Goal: Information Seeking & Learning: Check status

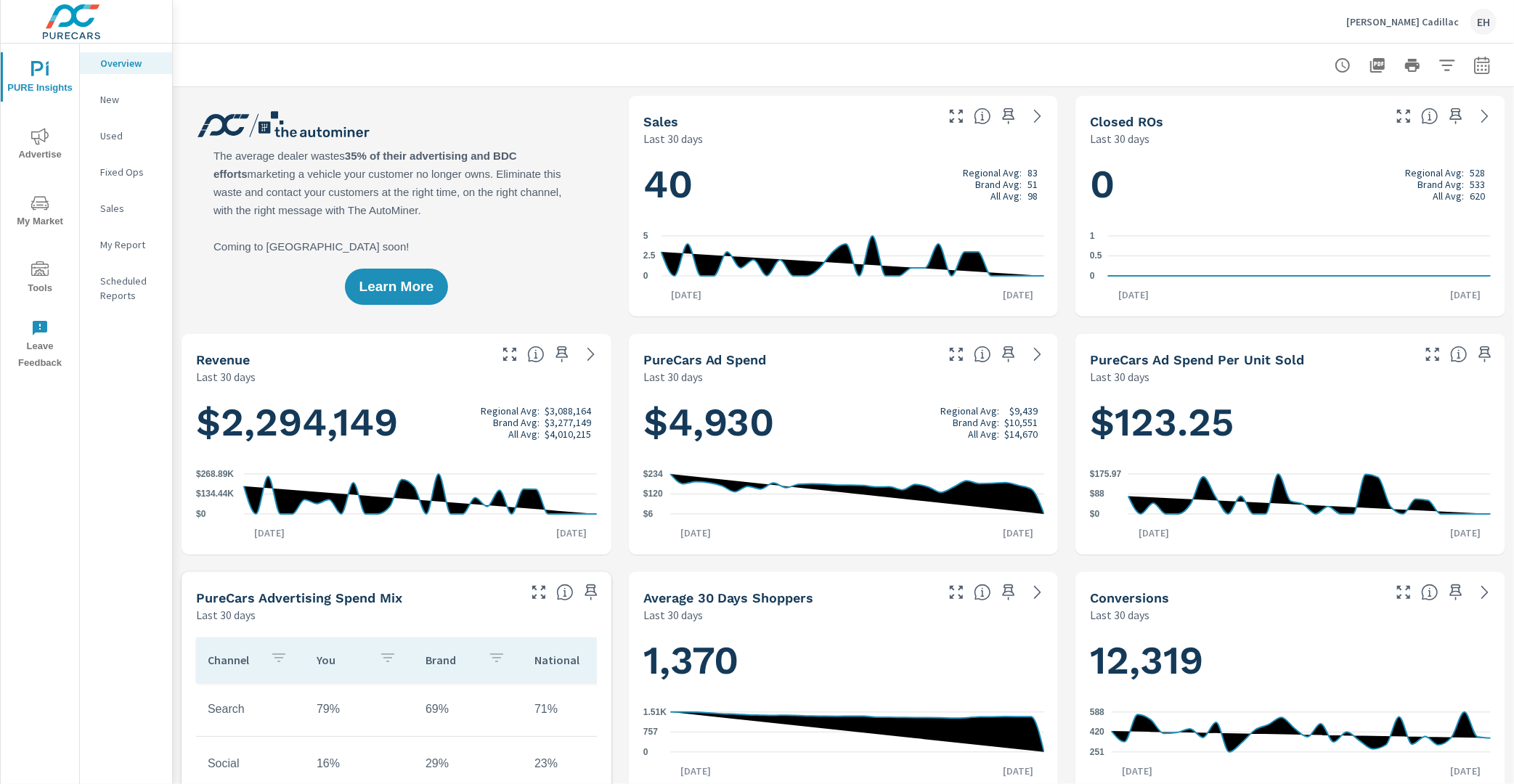
click at [37, 123] on button "Advertise" at bounding box center [40, 144] width 79 height 50
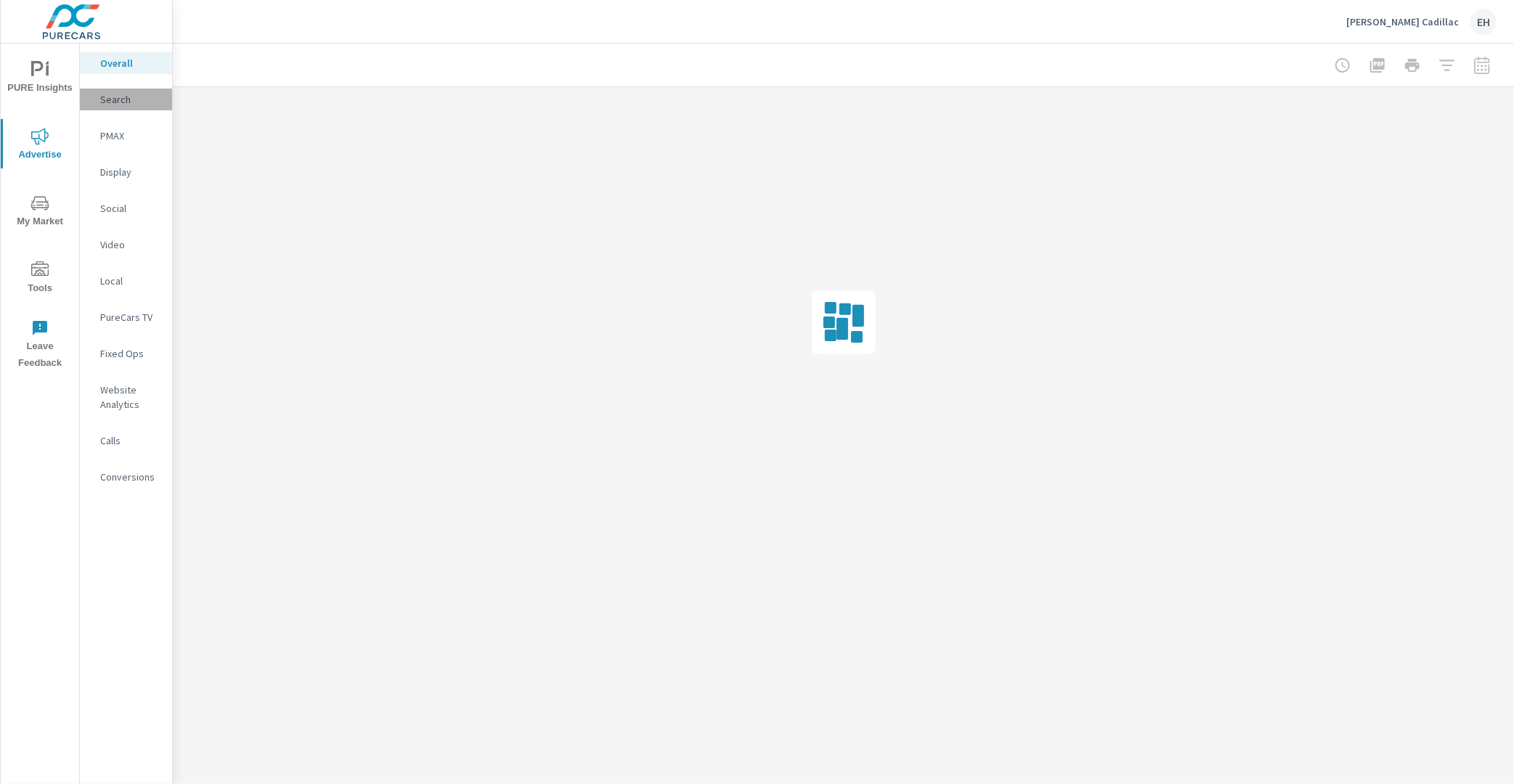
click at [139, 99] on p "Search" at bounding box center [130, 99] width 60 height 15
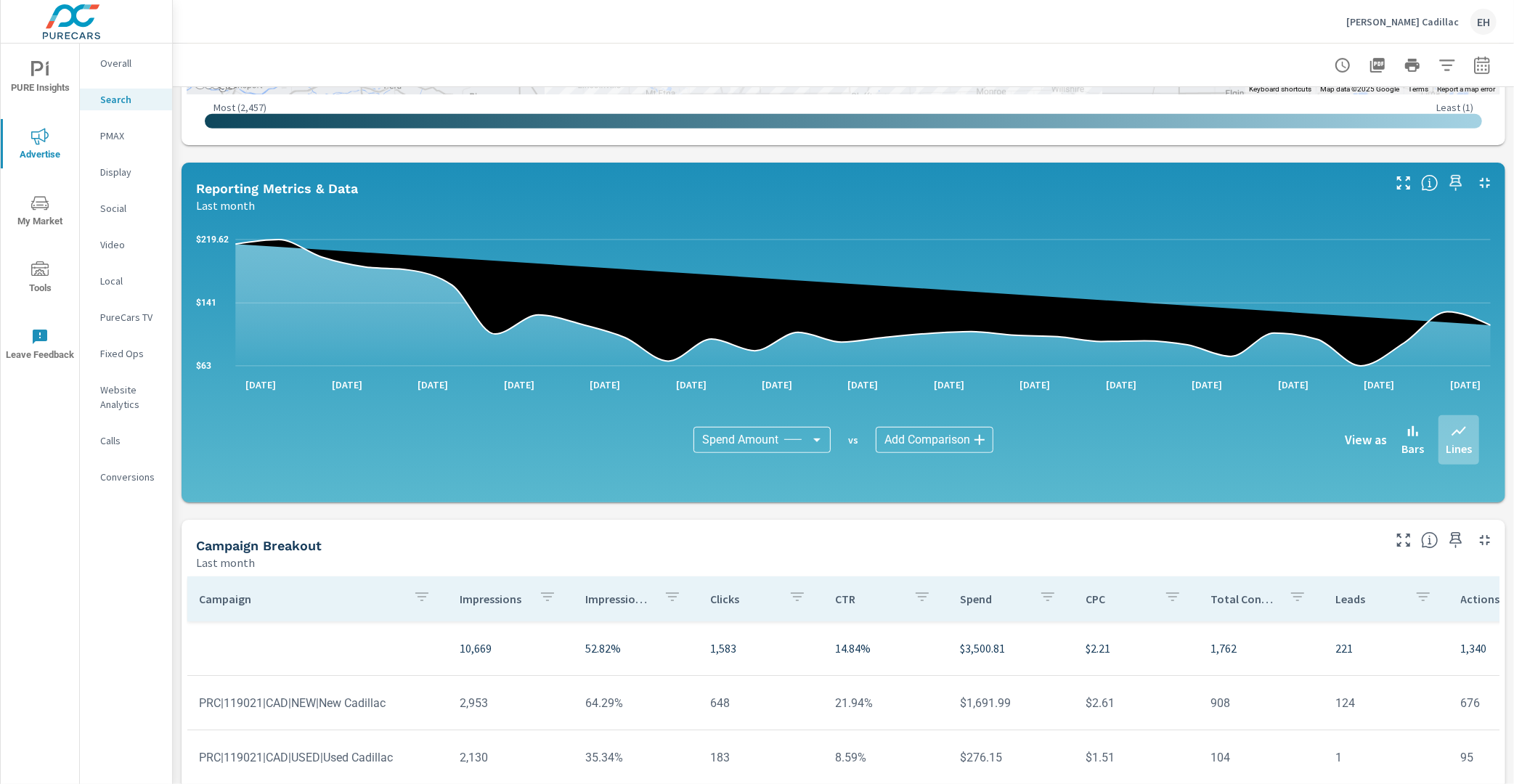
scroll to position [850, 0]
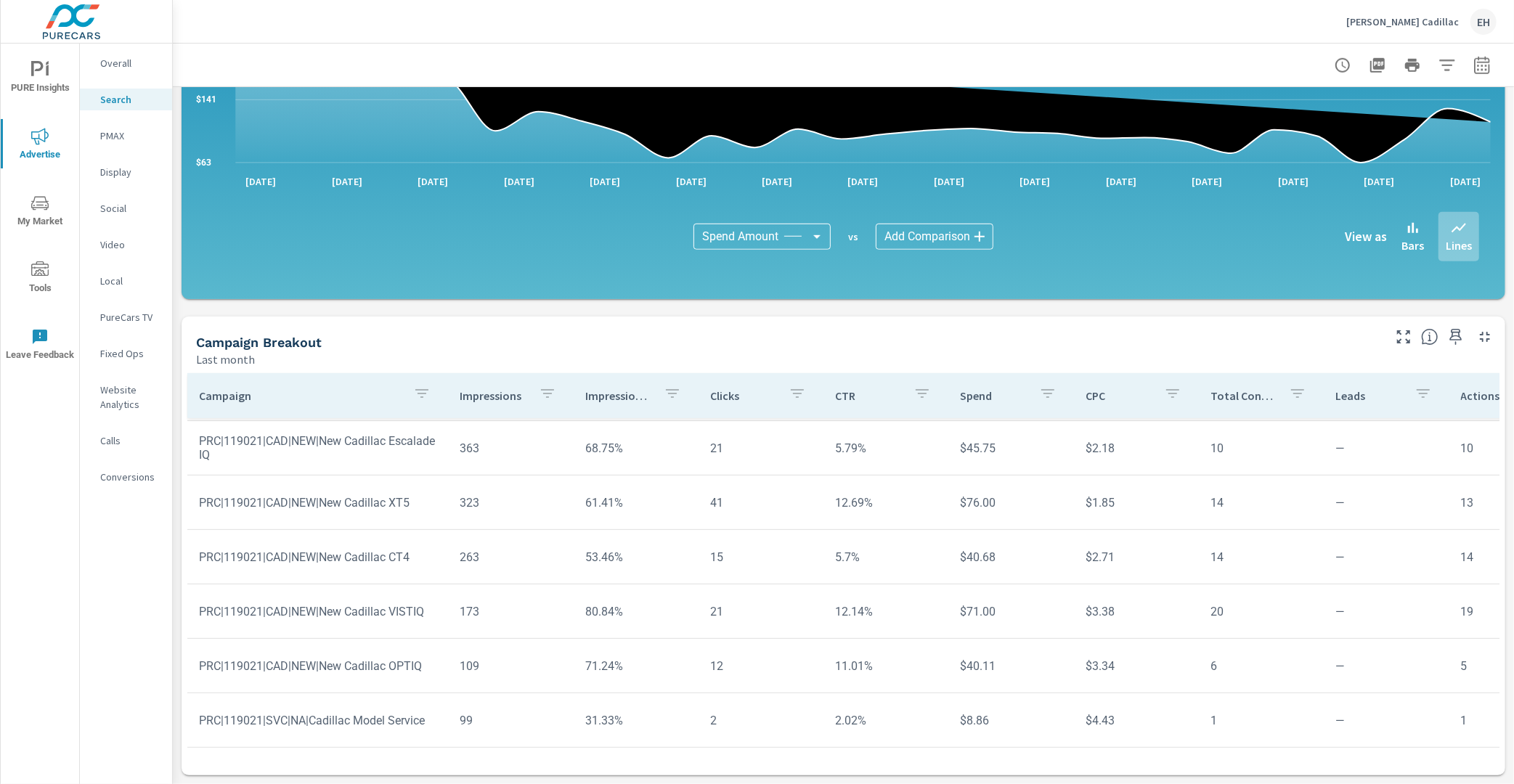
scroll to position [539, 0]
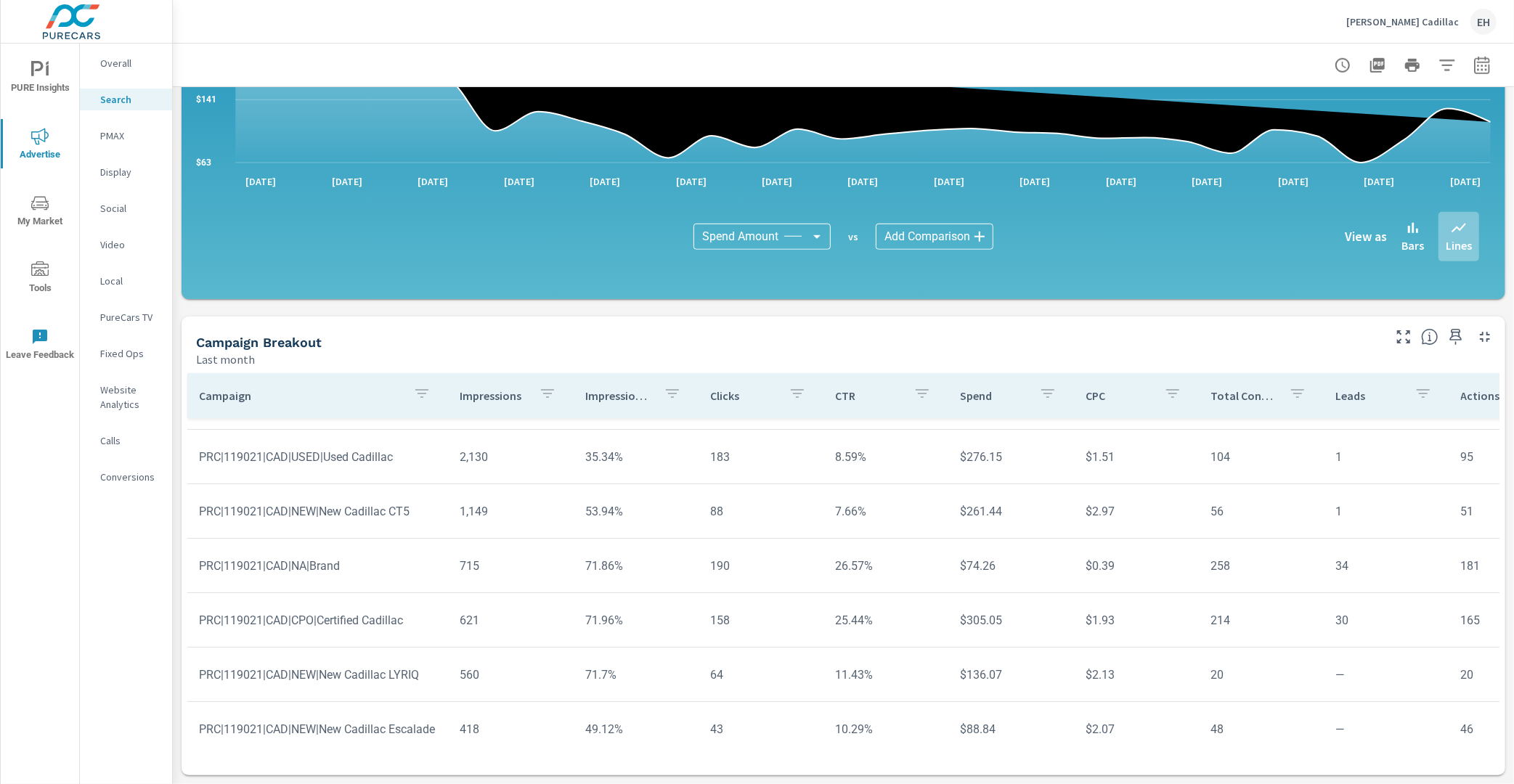
scroll to position [87, 0]
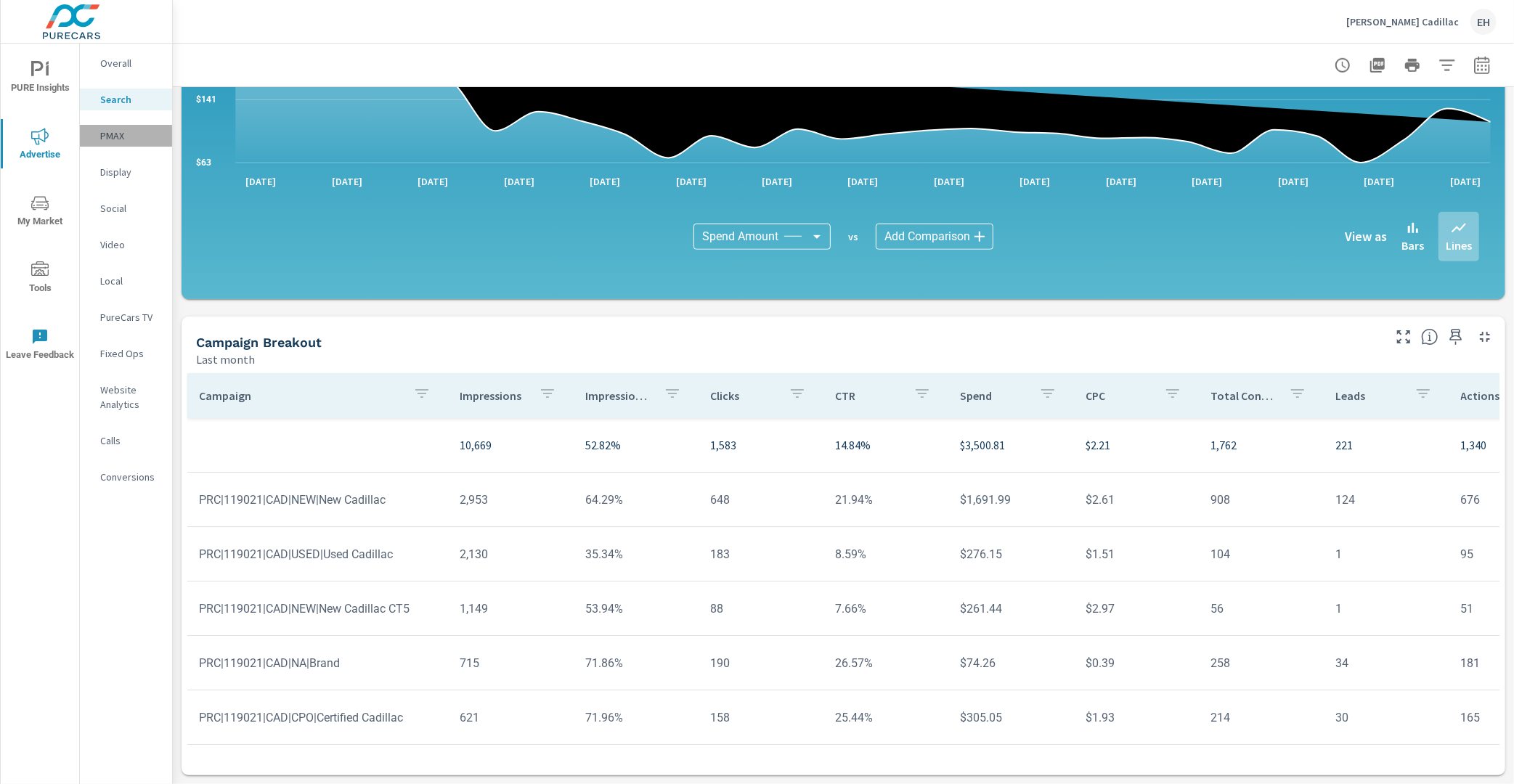
click at [116, 138] on p "PMAX" at bounding box center [130, 135] width 60 height 15
